Goal: Communication & Community: Answer question/provide support

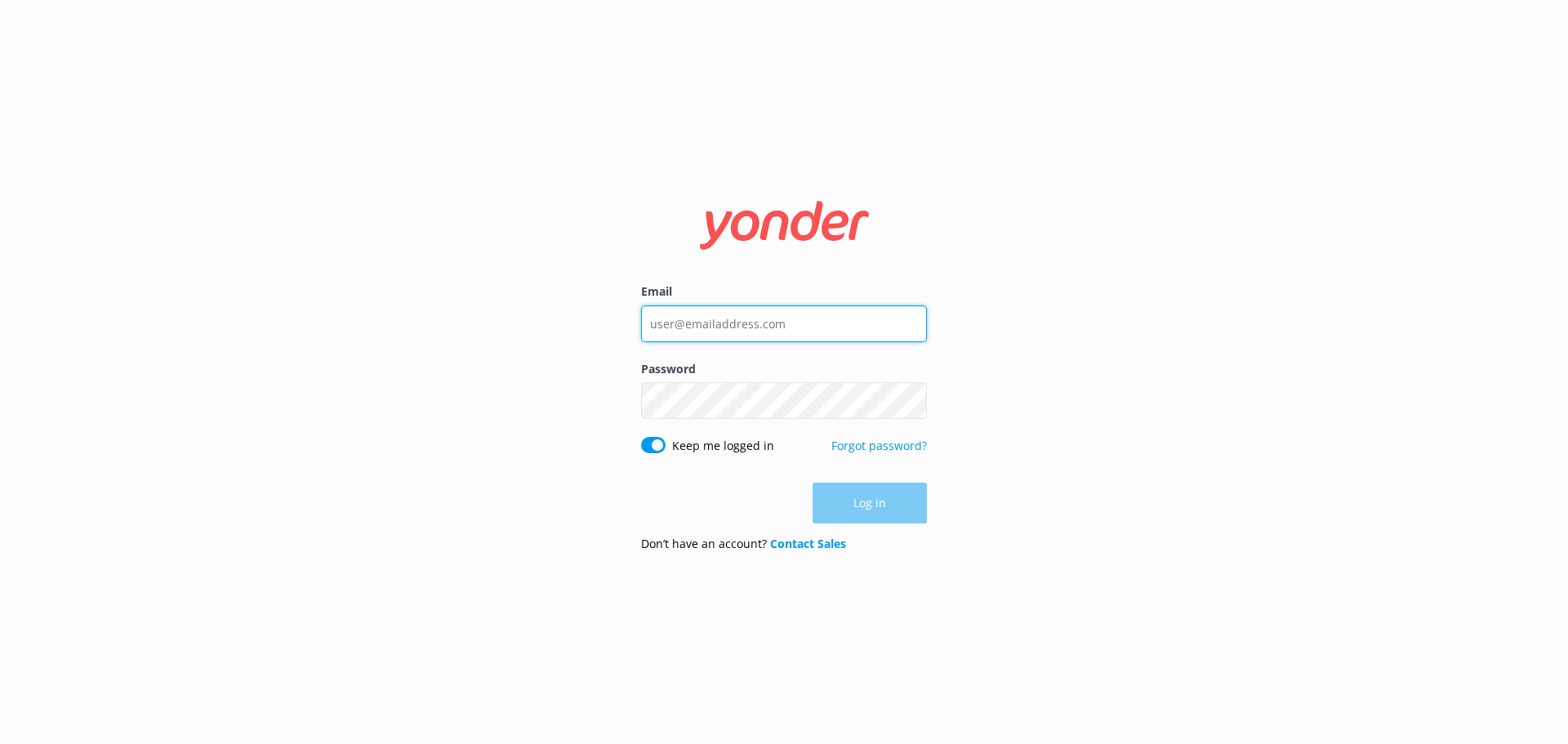
type input "[EMAIL_ADDRESS][DOMAIN_NAME]"
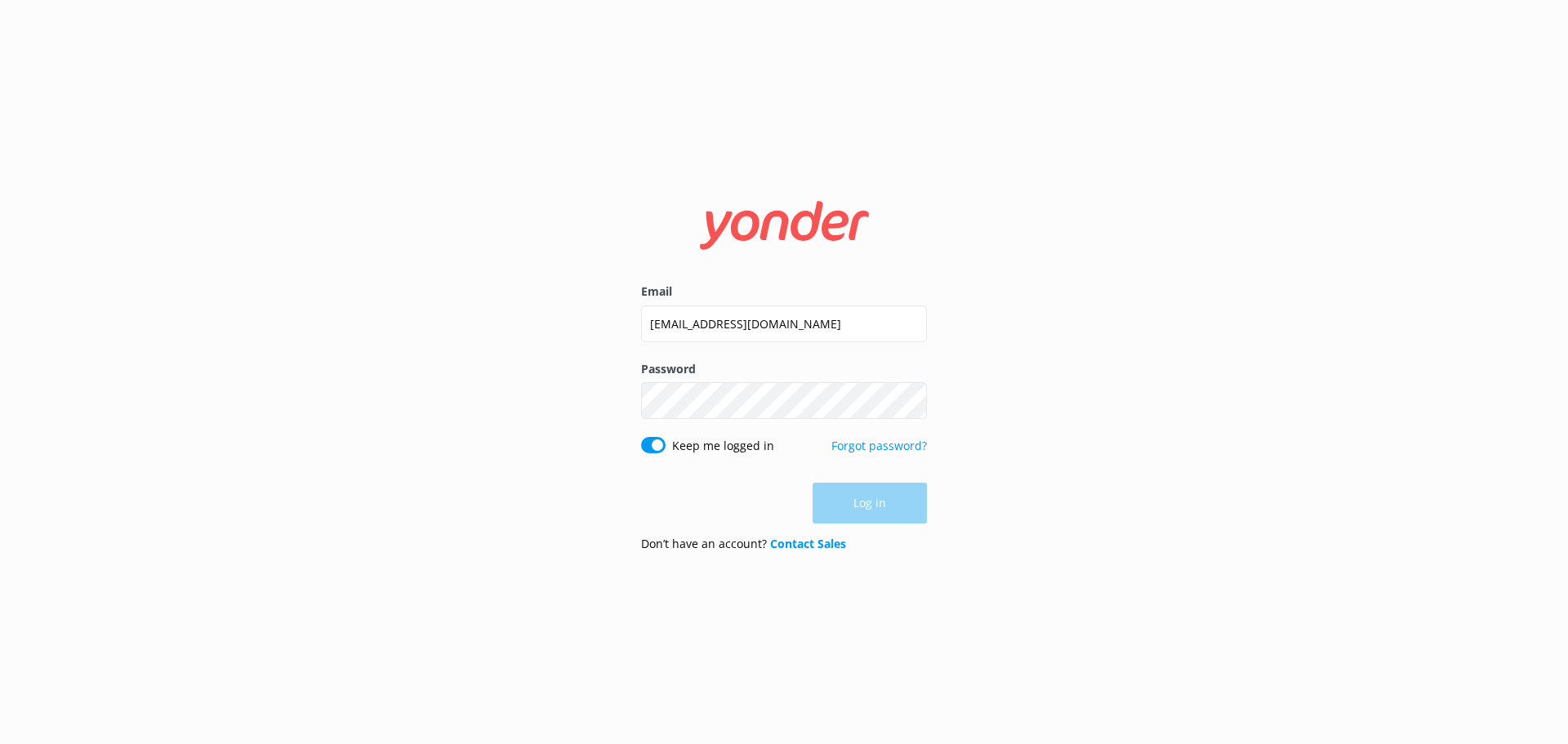
click at [850, 512] on div "Log in" at bounding box center [784, 503] width 285 height 41
click at [850, 512] on button "Log in" at bounding box center [870, 504] width 114 height 41
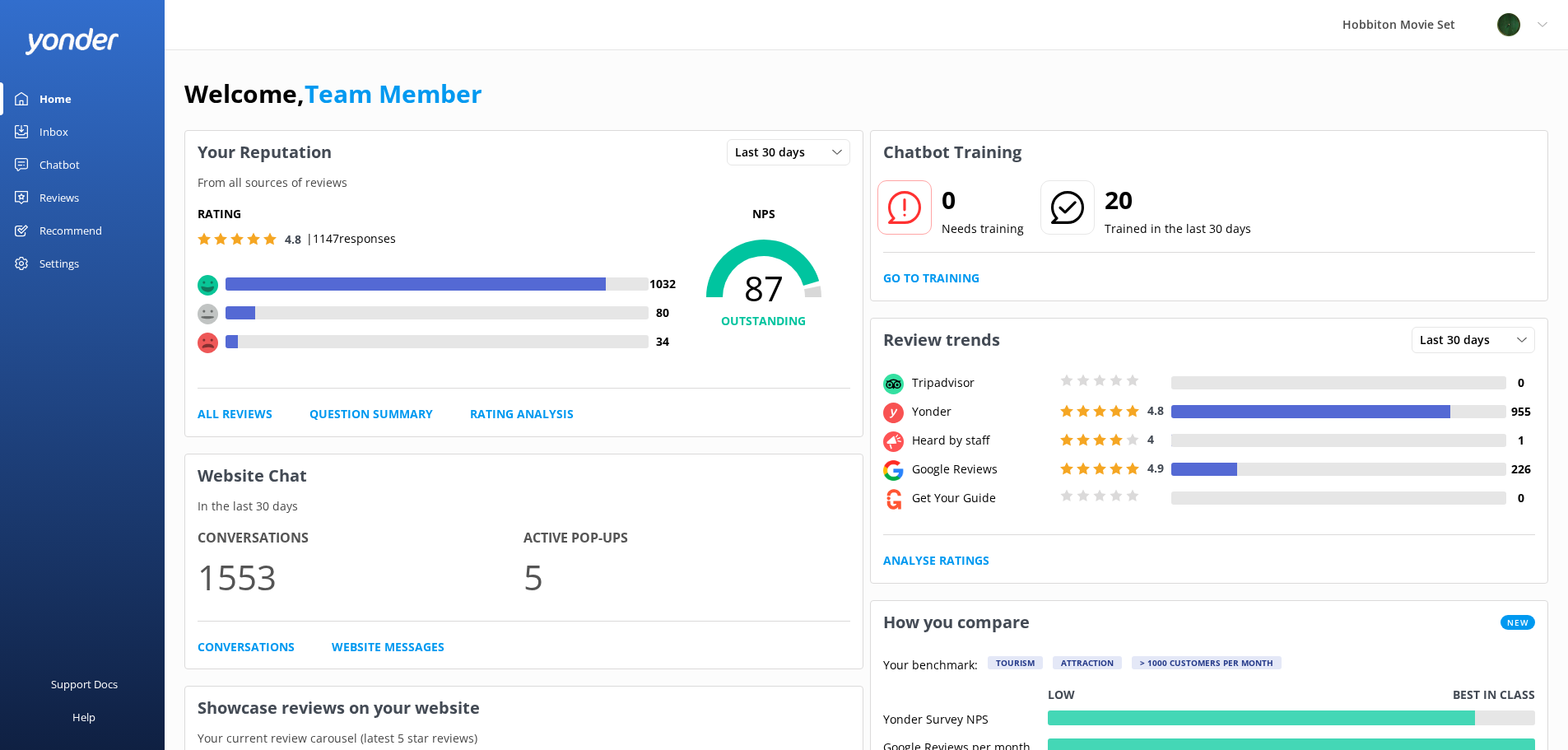
click at [66, 138] on div "Inbox" at bounding box center [55, 132] width 29 height 33
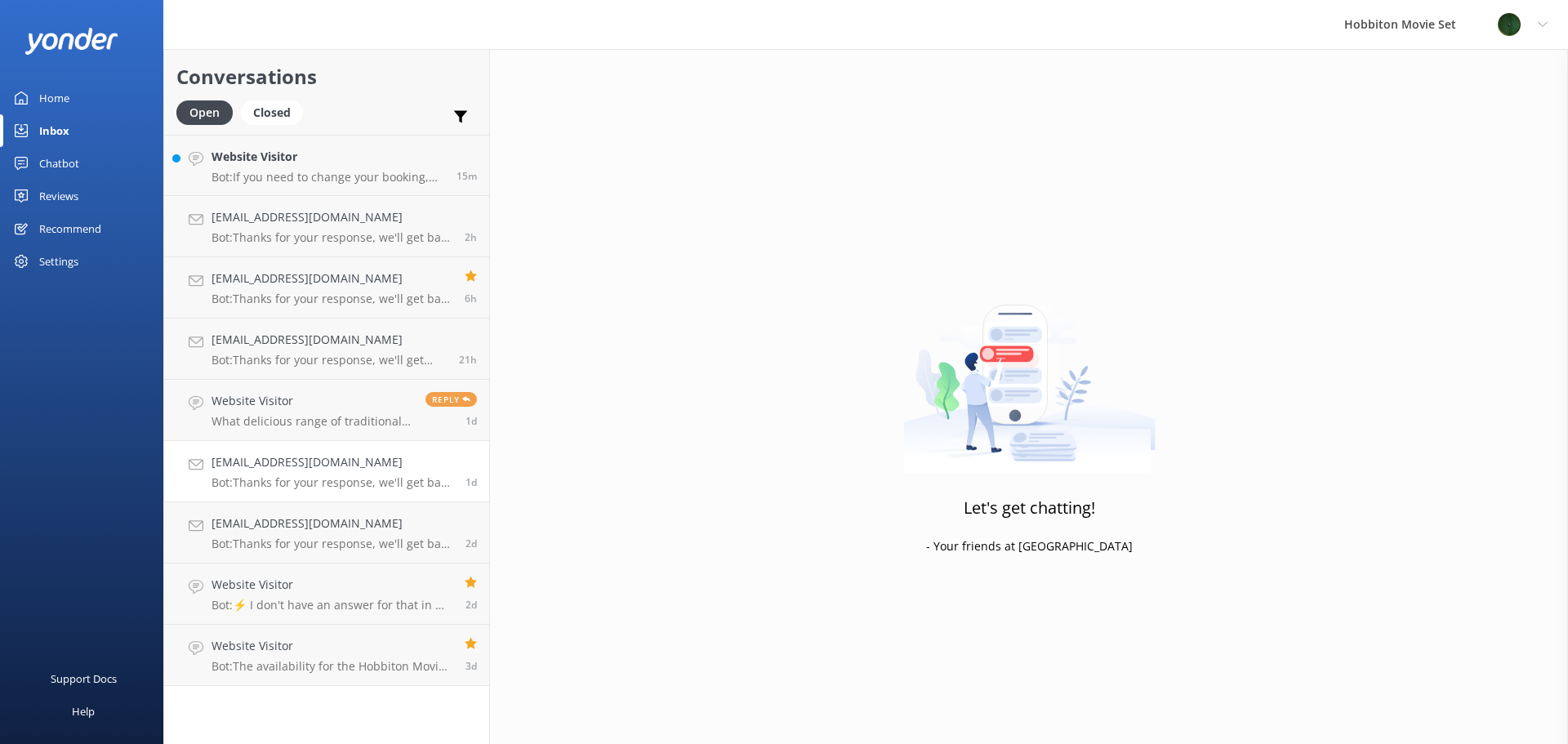
click at [375, 460] on h4 "[EMAIL_ADDRESS][DOMAIN_NAME]" at bounding box center [333, 461] width 242 height 18
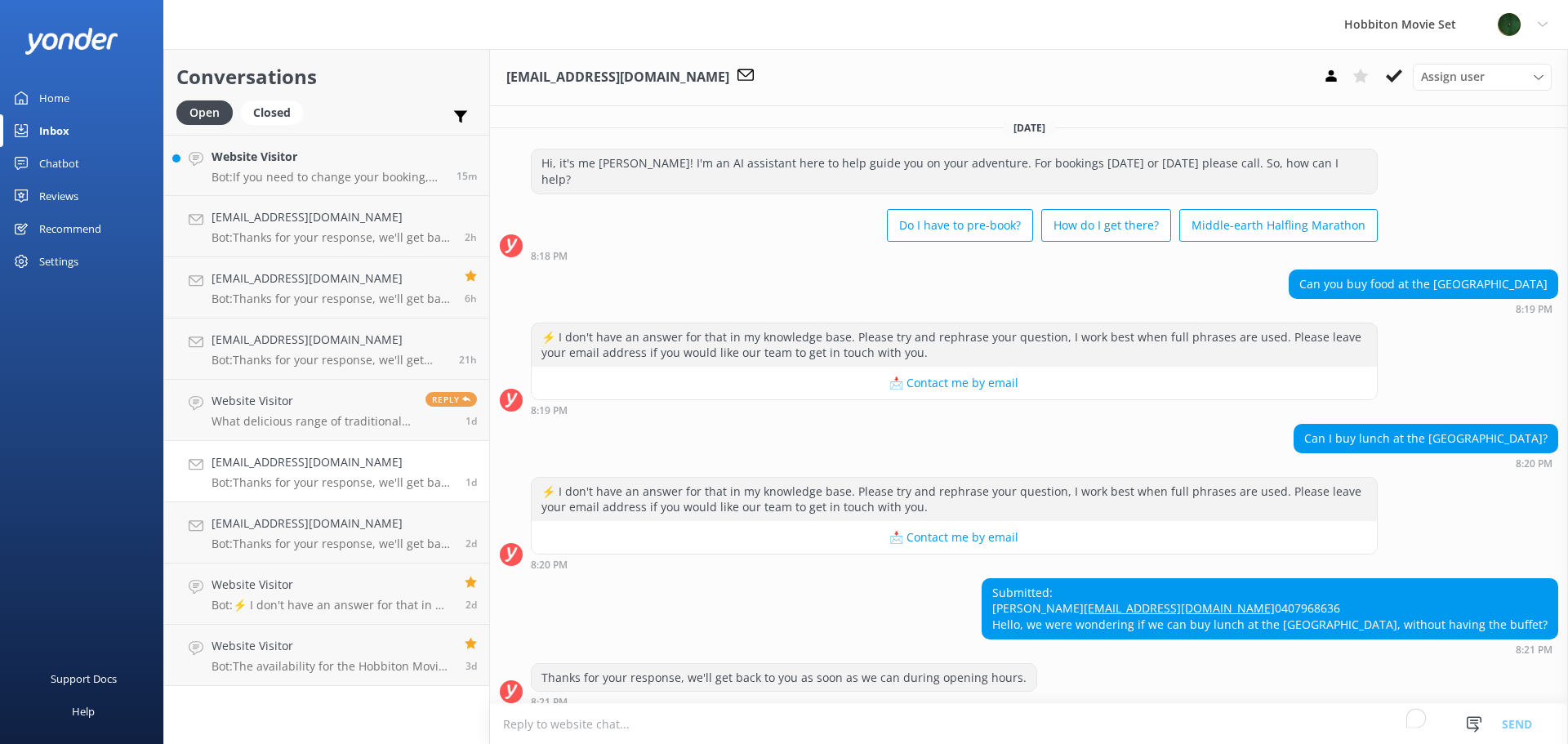
scroll to position [29, 0]
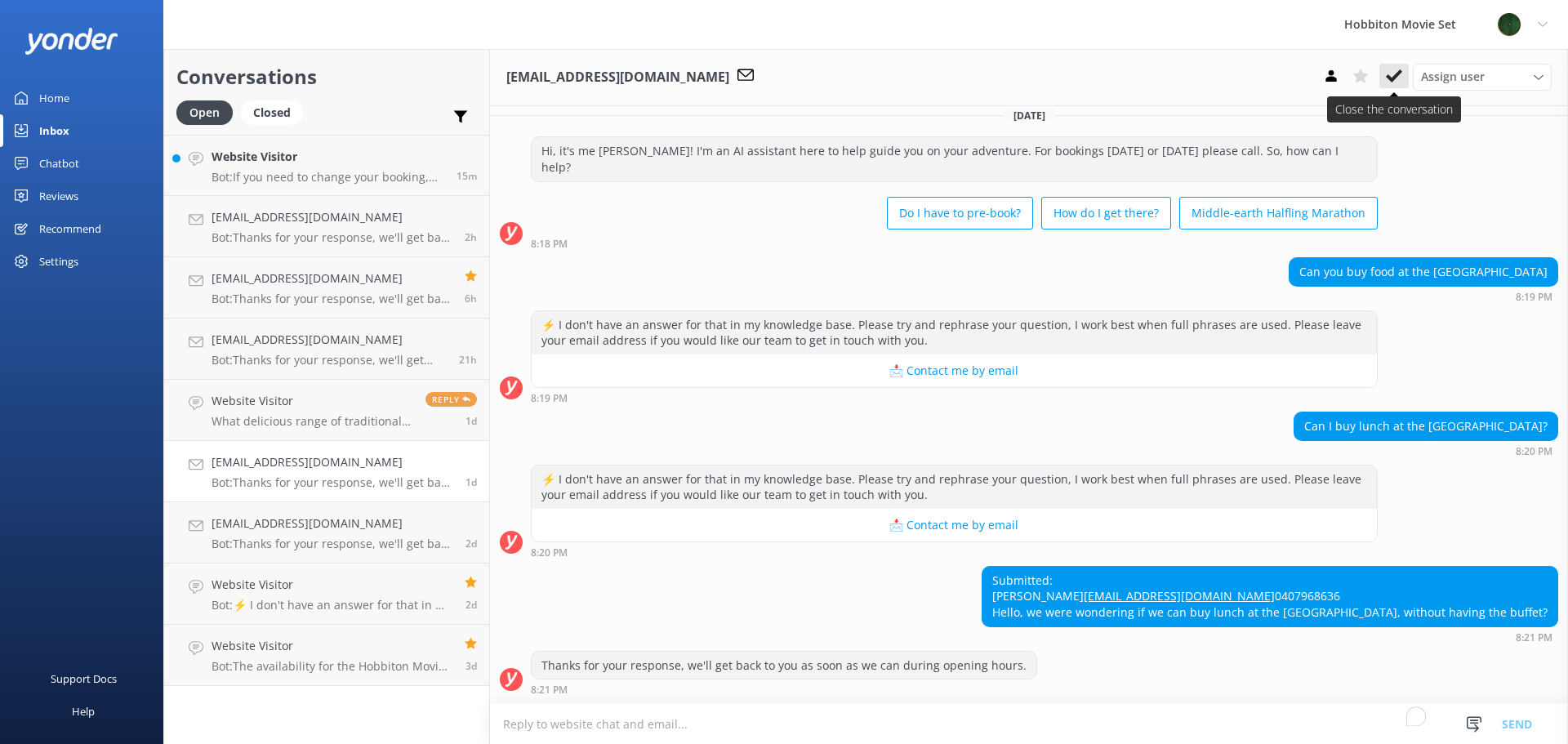
click at [1394, 74] on icon at bounding box center [1393, 75] width 16 height 16
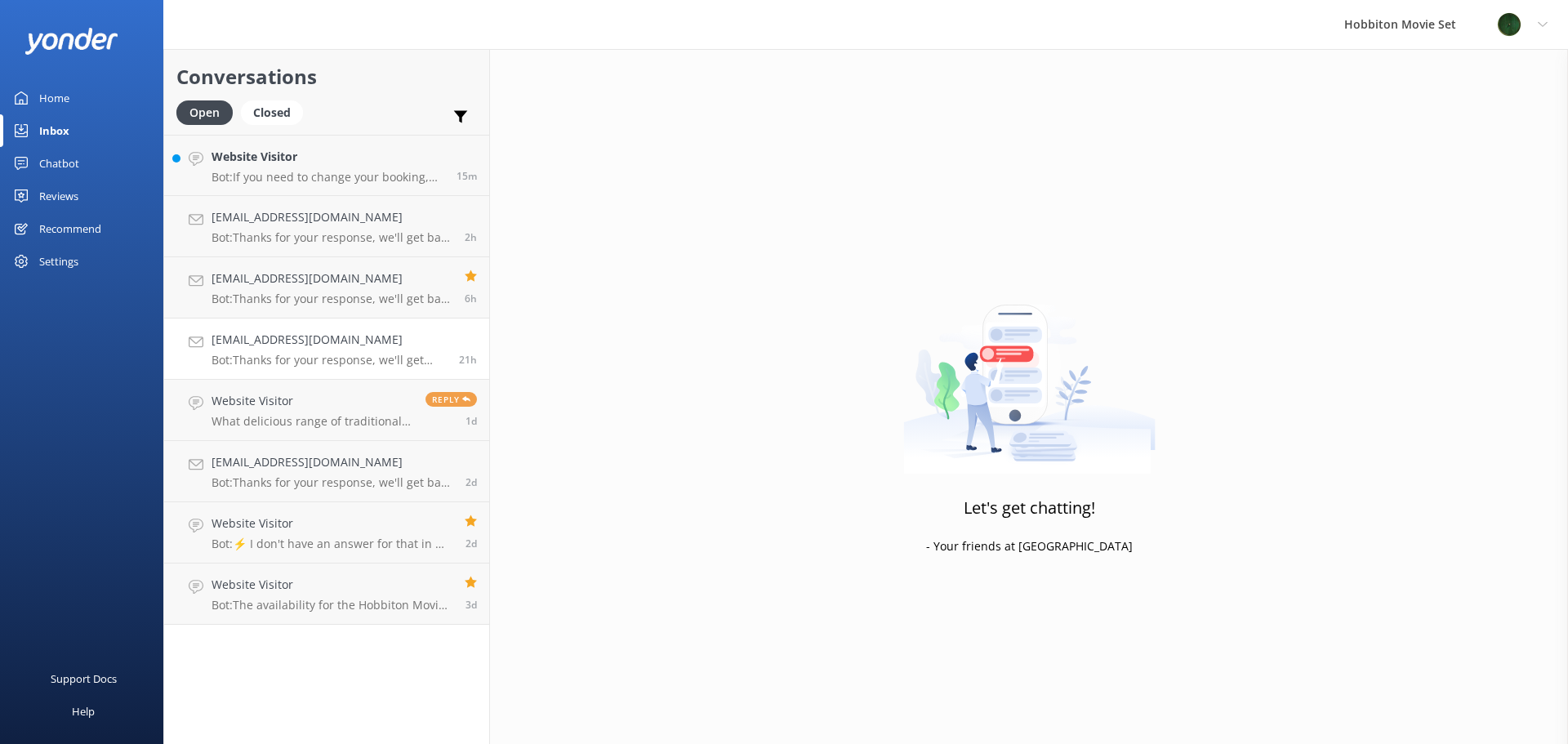
click at [333, 363] on p "Bot: Thanks for your response, we'll get back to you as soon as we can during o…" at bounding box center [329, 360] width 235 height 15
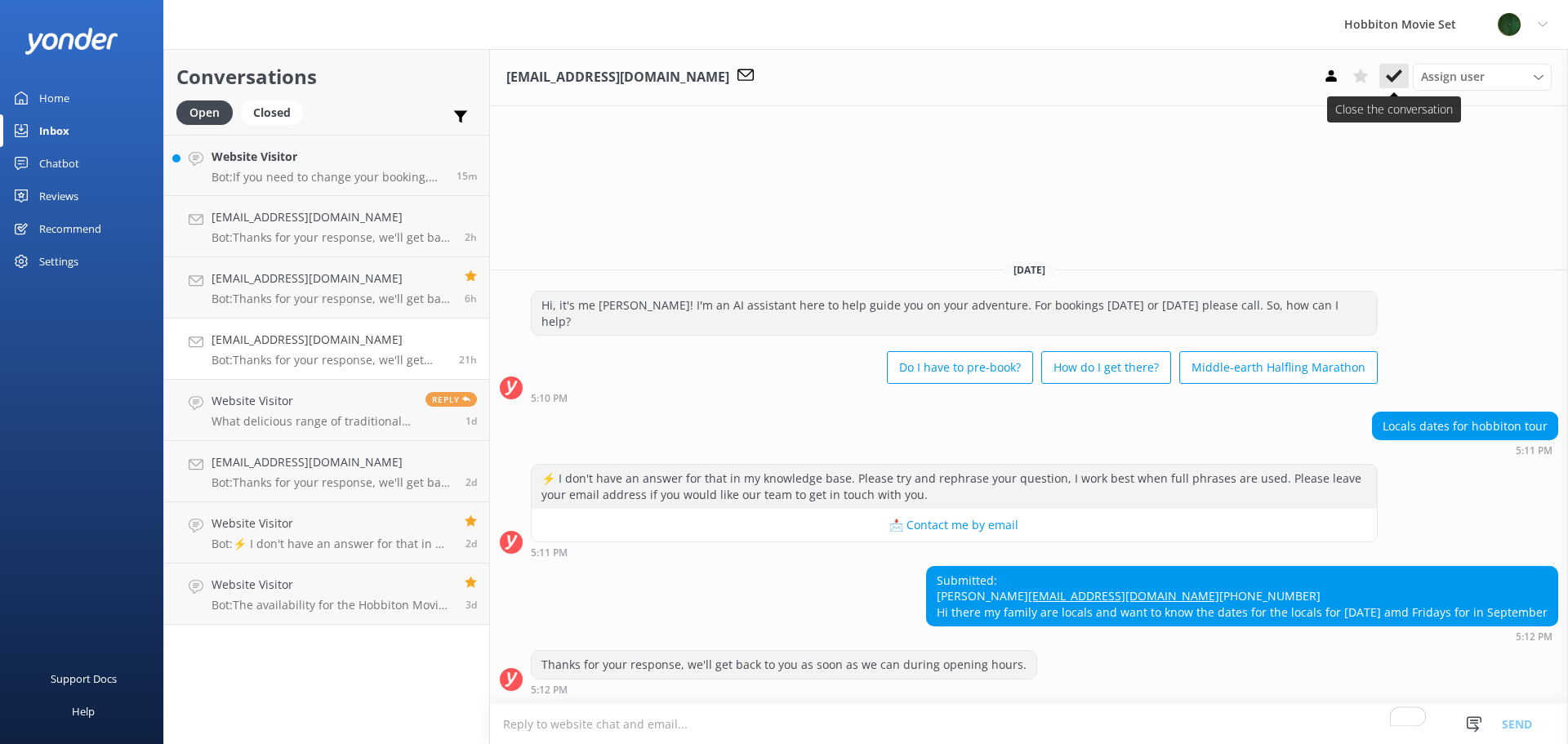
click at [1396, 70] on icon at bounding box center [1393, 75] width 16 height 16
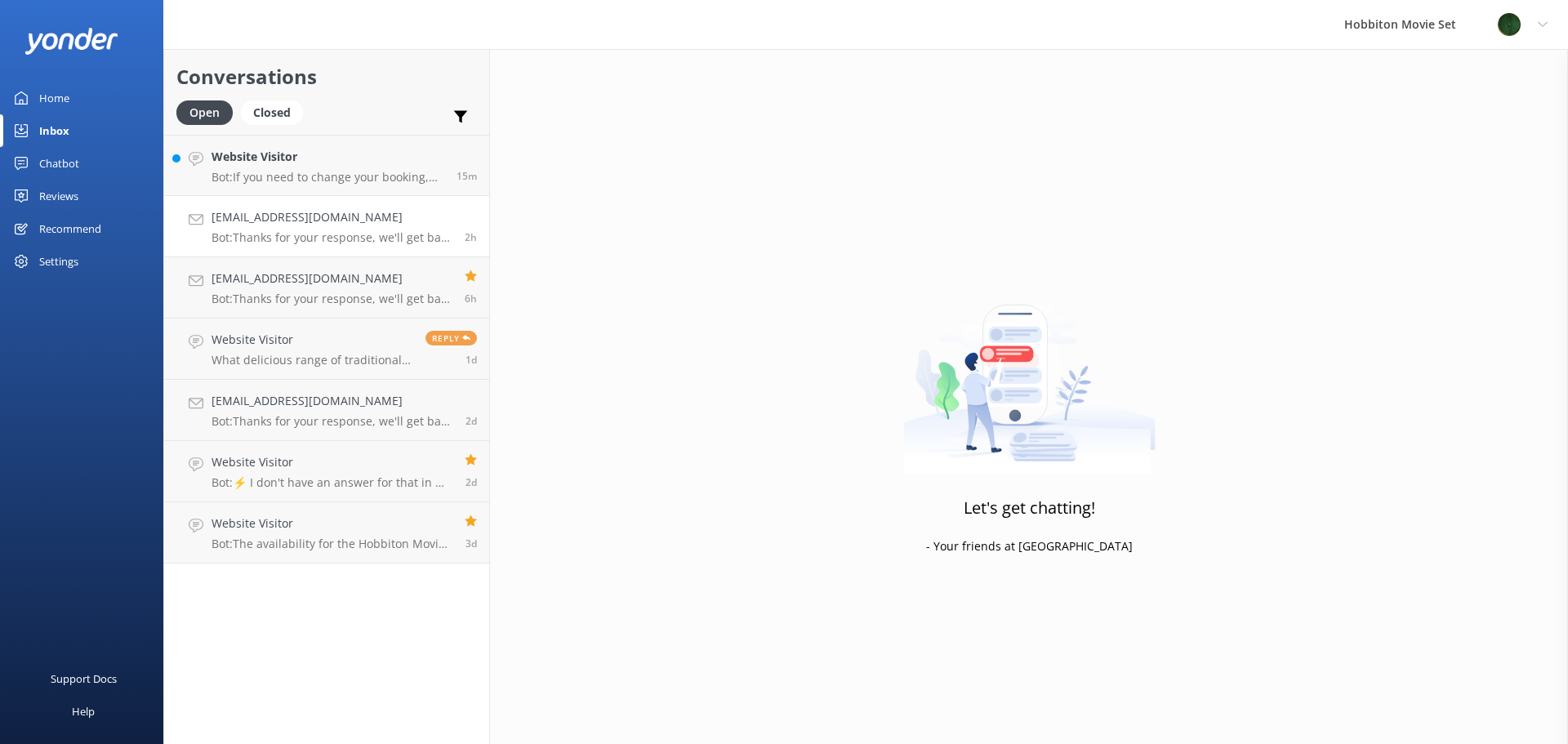
click at [284, 240] on p "Bot: Thanks for your response, we'll get back to you as soon as we can during o…" at bounding box center [332, 237] width 241 height 15
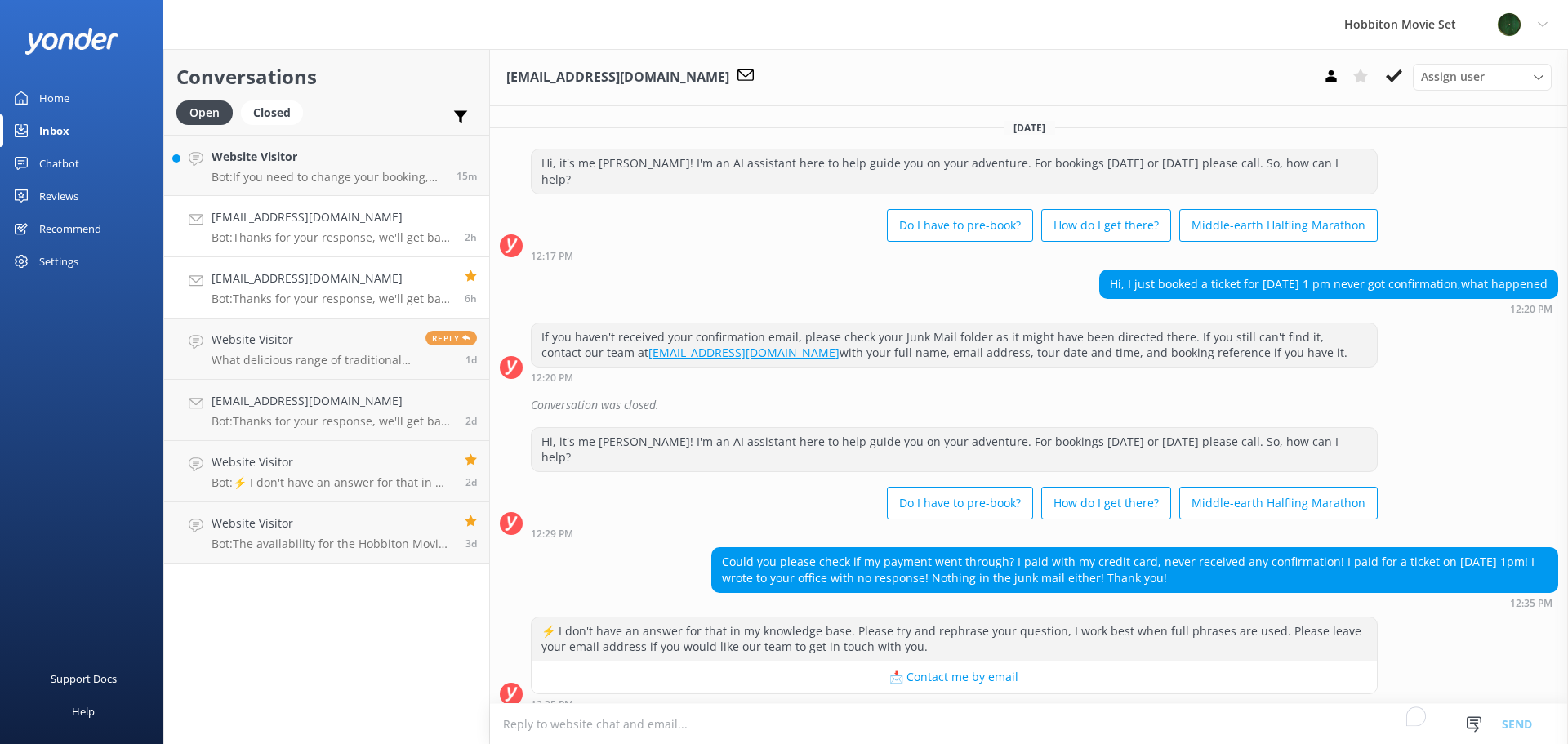
scroll to position [120, 0]
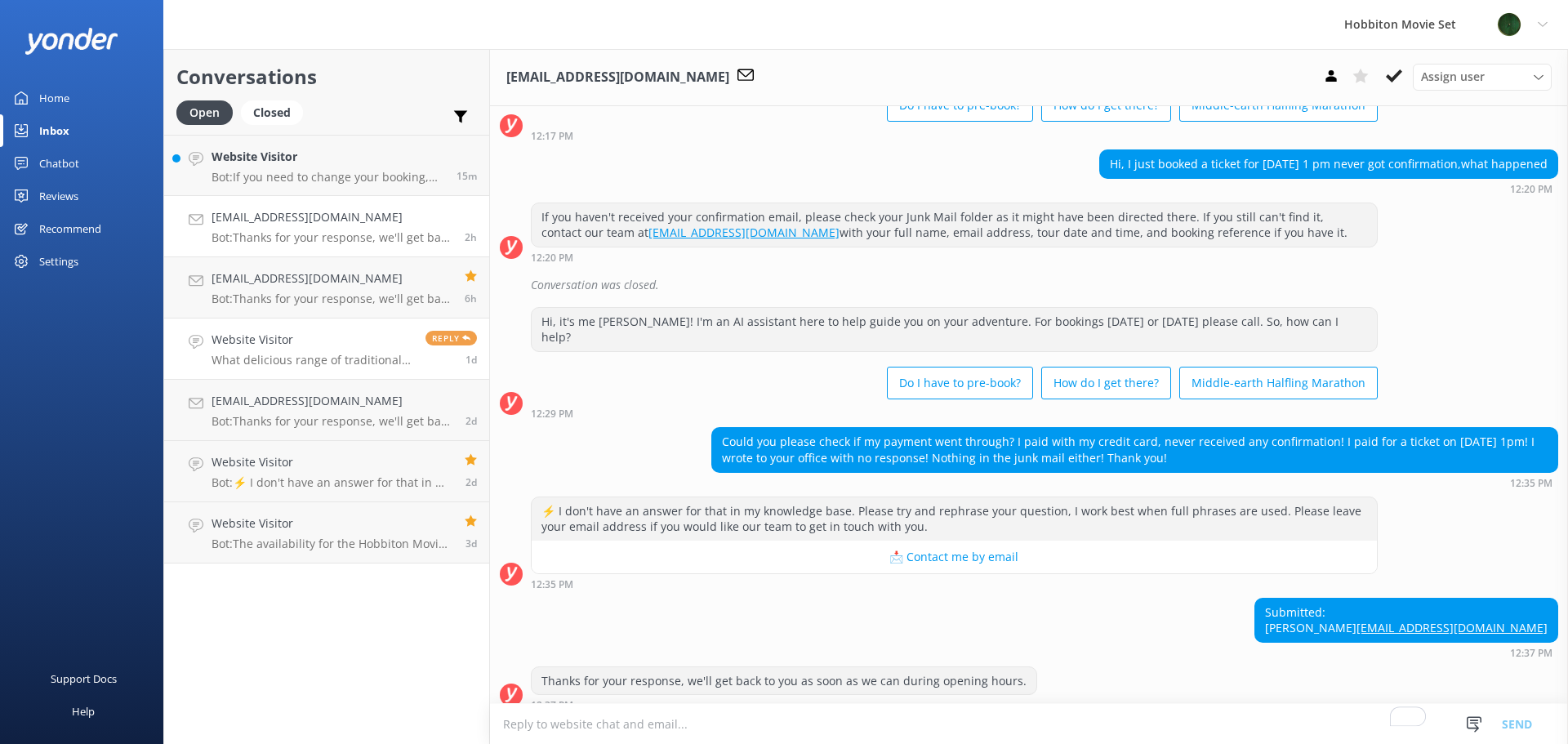
click at [328, 338] on h4 "Website Visitor" at bounding box center [312, 340] width 201 height 18
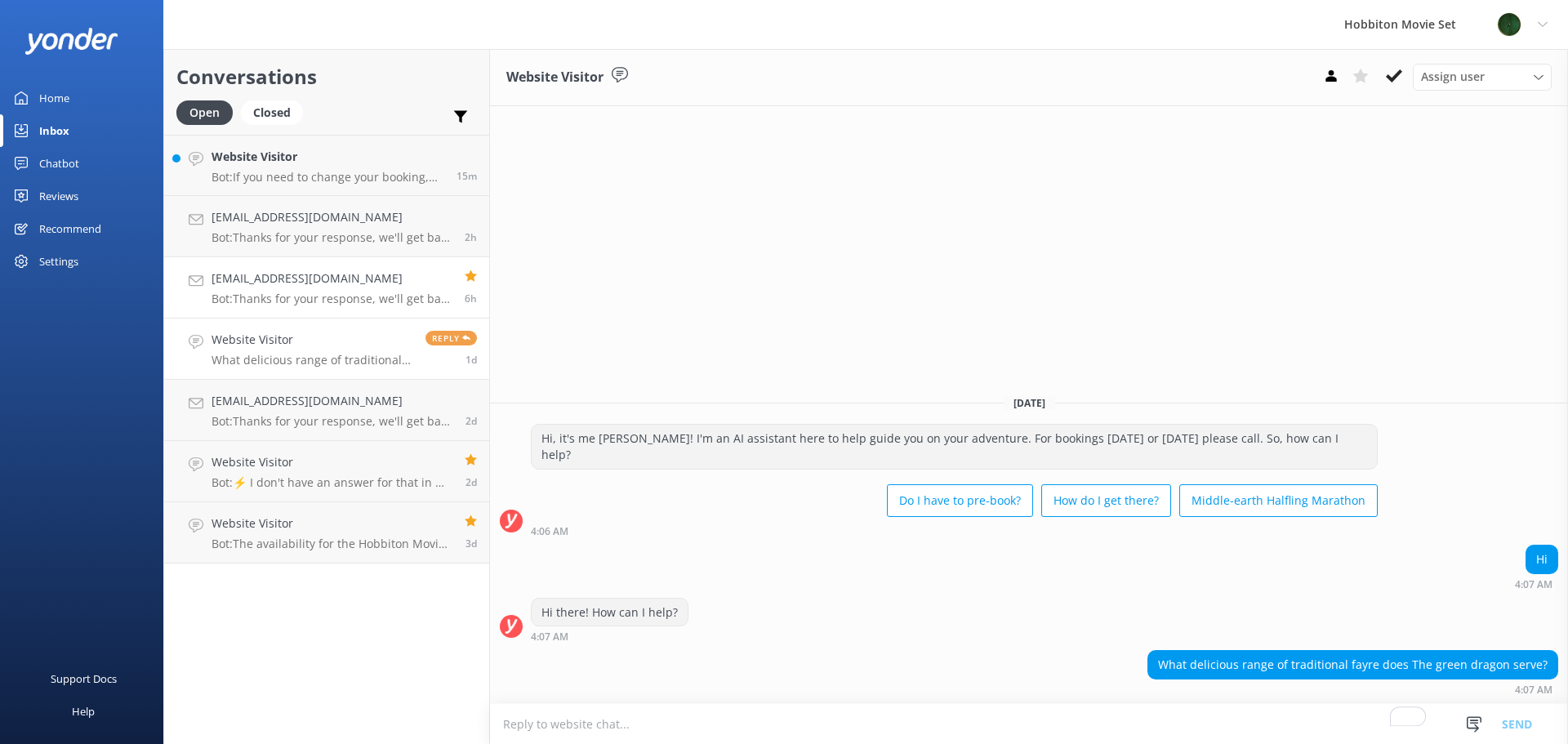
click at [338, 280] on h4 "[EMAIL_ADDRESS][DOMAIN_NAME]" at bounding box center [332, 279] width 241 height 18
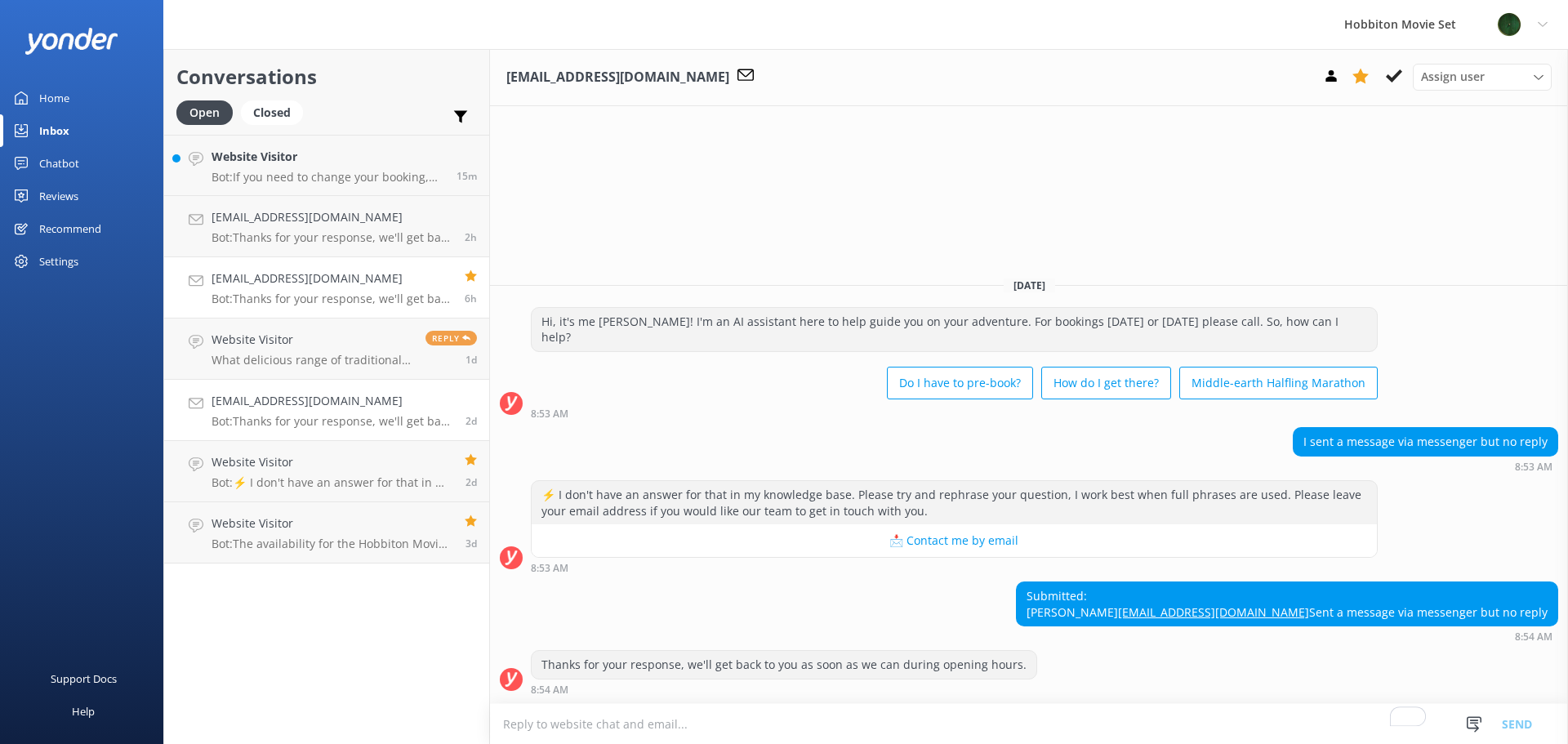
click at [343, 428] on p "Bot: Thanks for your response, we'll get back to you as soon as we can during o…" at bounding box center [333, 421] width 242 height 15
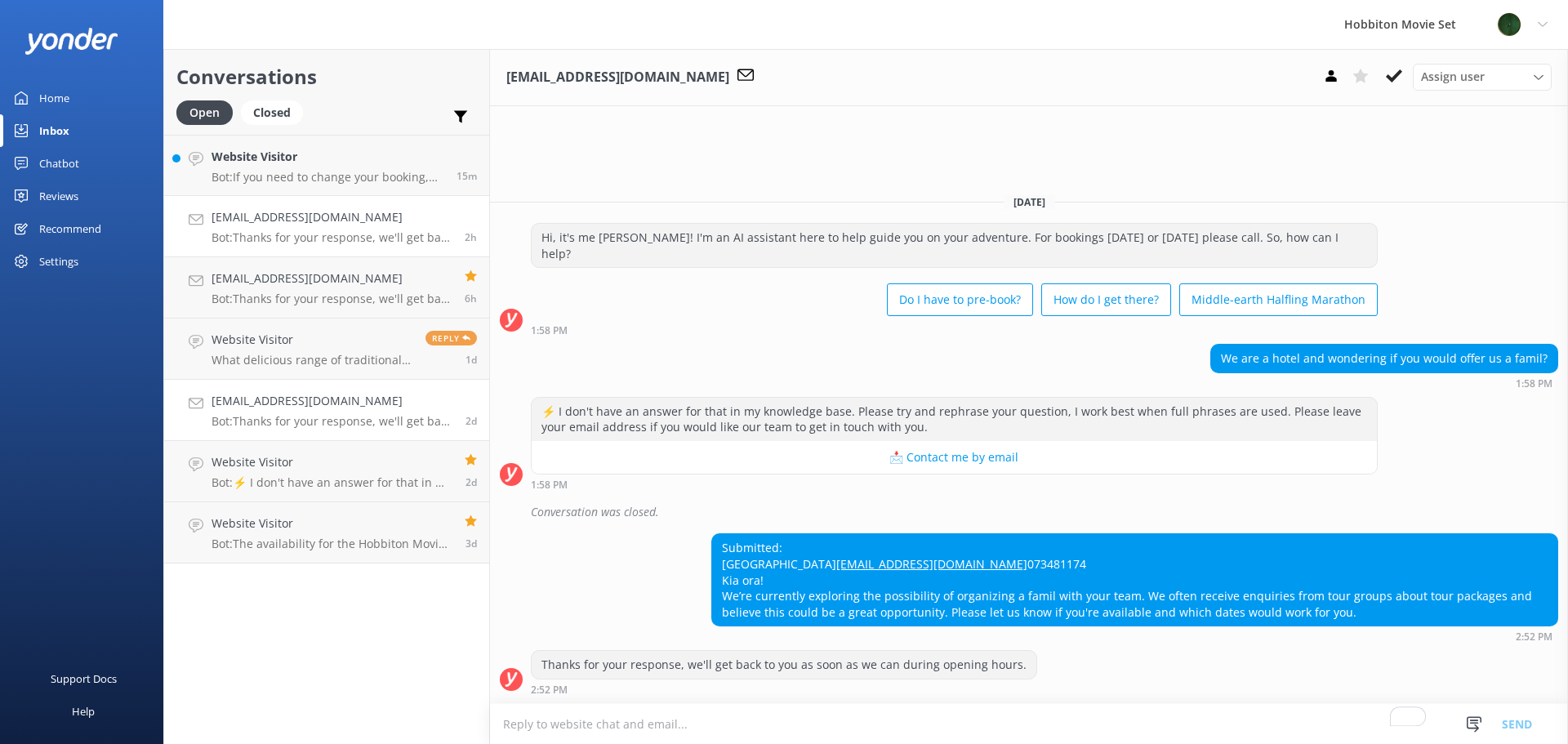
click at [301, 222] on h4 "[EMAIL_ADDRESS][DOMAIN_NAME]" at bounding box center [332, 217] width 241 height 18
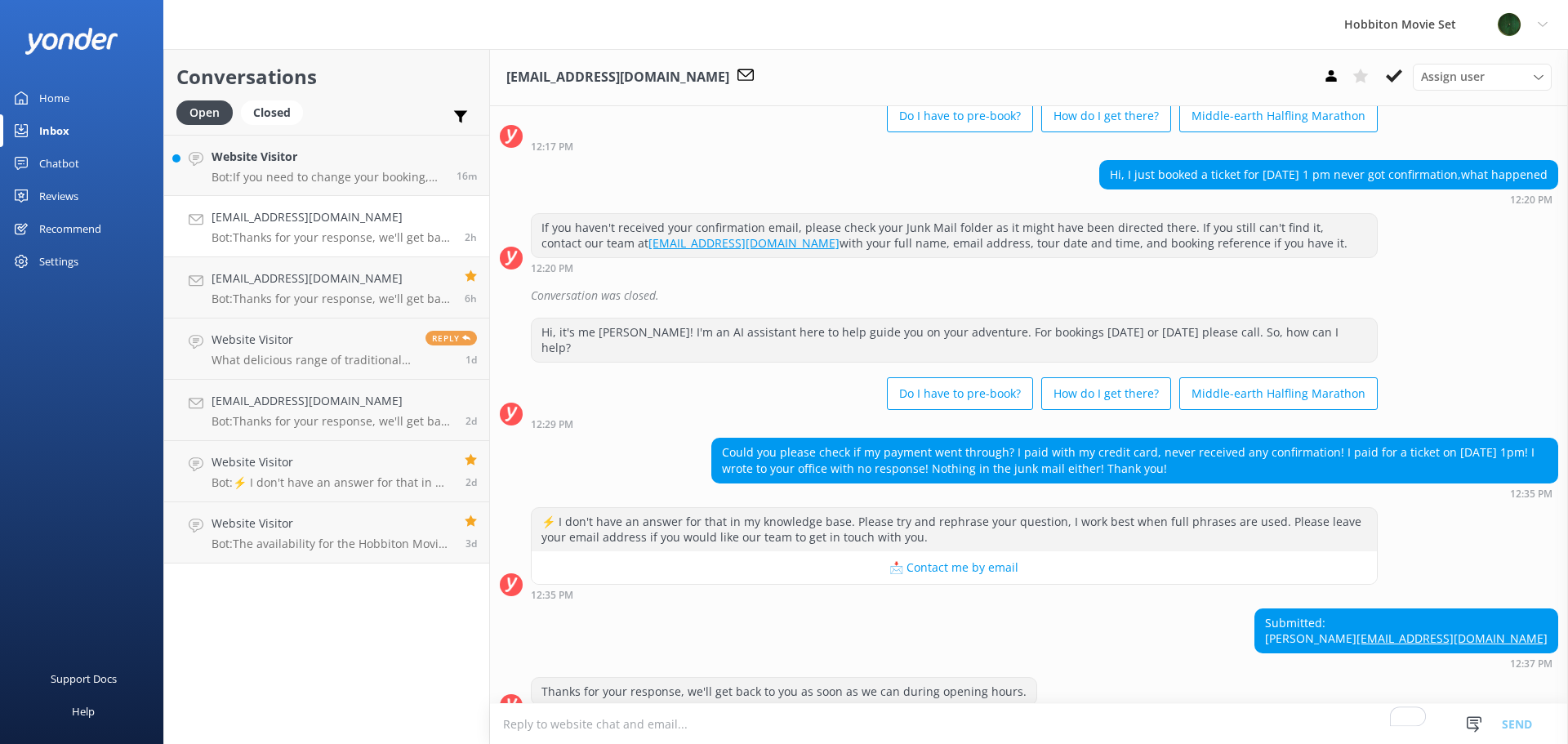
scroll to position [120, 0]
